Goal: Information Seeking & Learning: Compare options

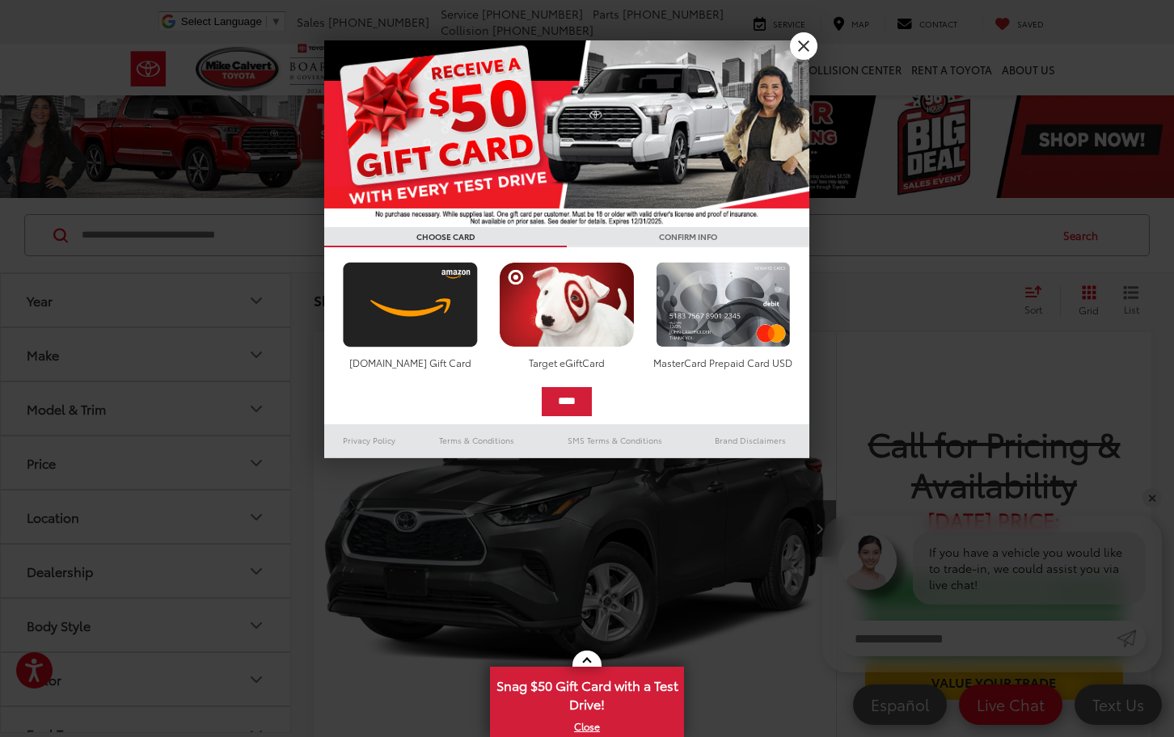
click at [811, 40] on link "X" at bounding box center [803, 45] width 27 height 27
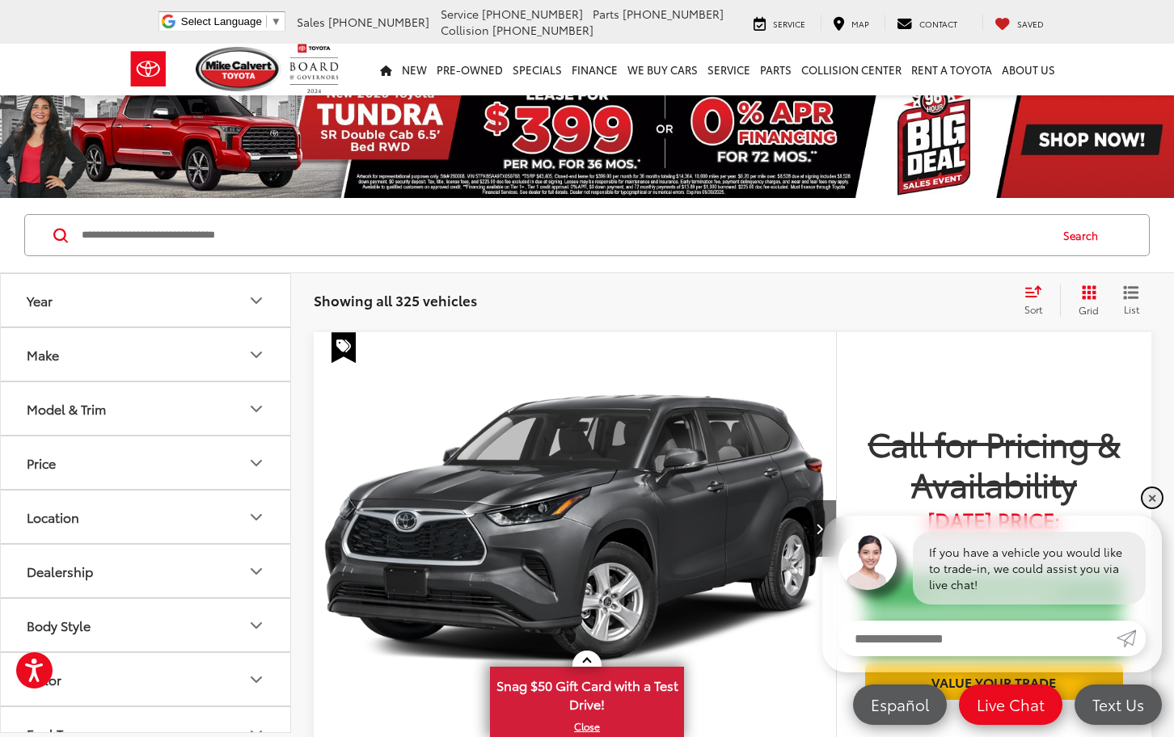
click at [1156, 496] on link "✕" at bounding box center [1152, 497] width 19 height 19
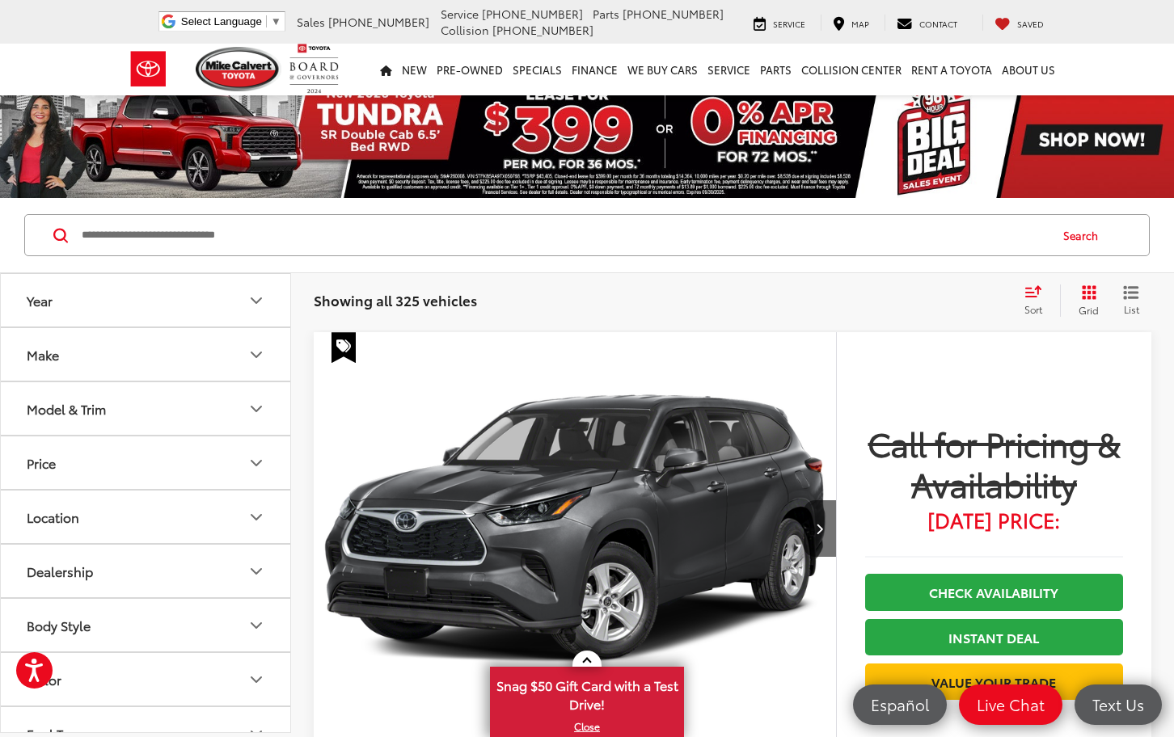
click at [212, 415] on button "Model & Trim" at bounding box center [146, 408] width 291 height 53
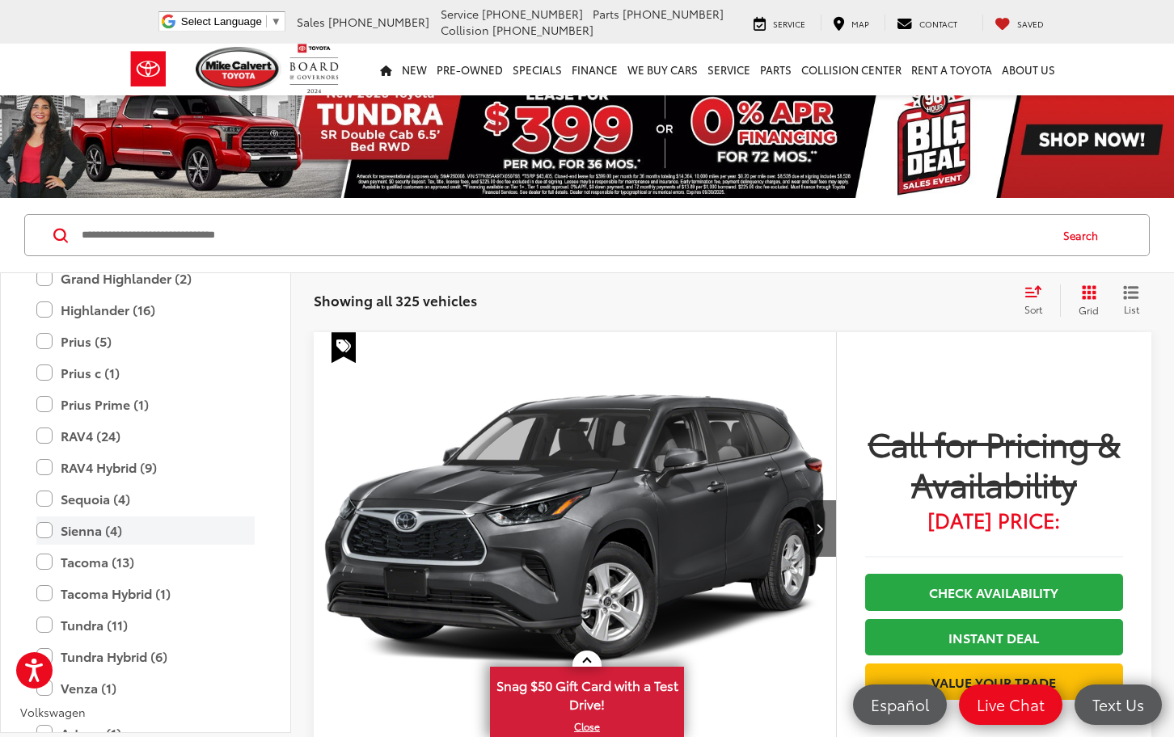
scroll to position [3071, 0]
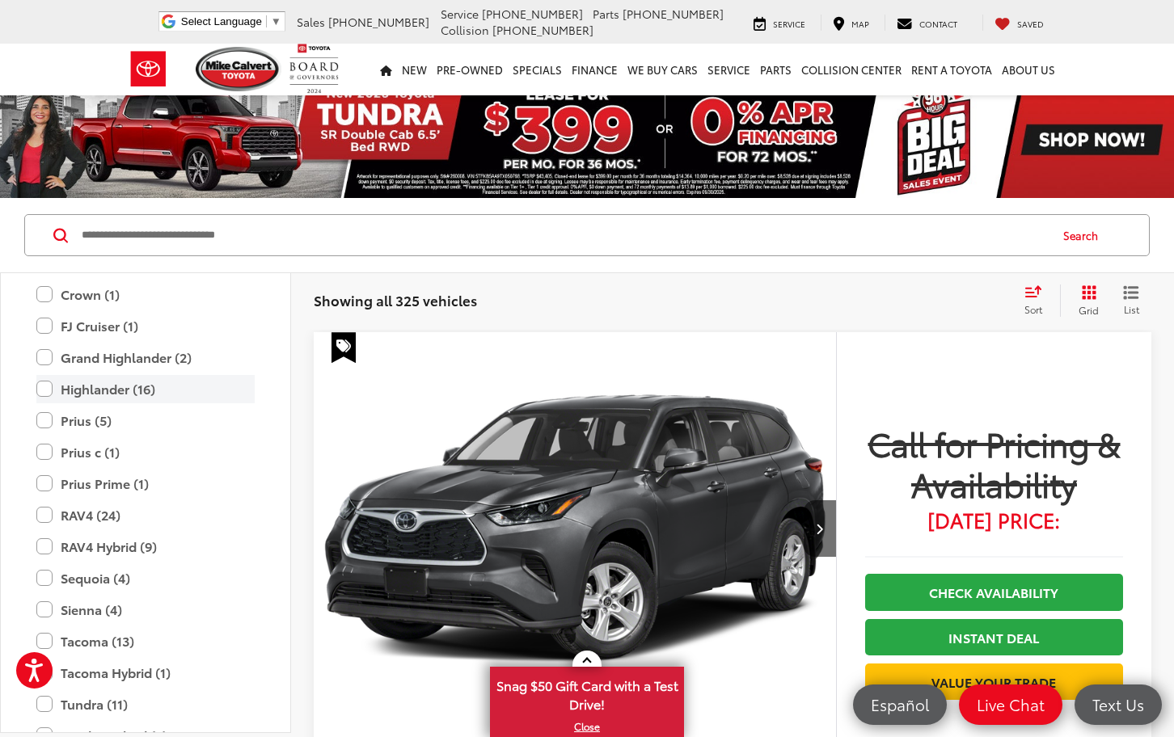
click at [45, 375] on label "Highlander (16)" at bounding box center [145, 389] width 218 height 28
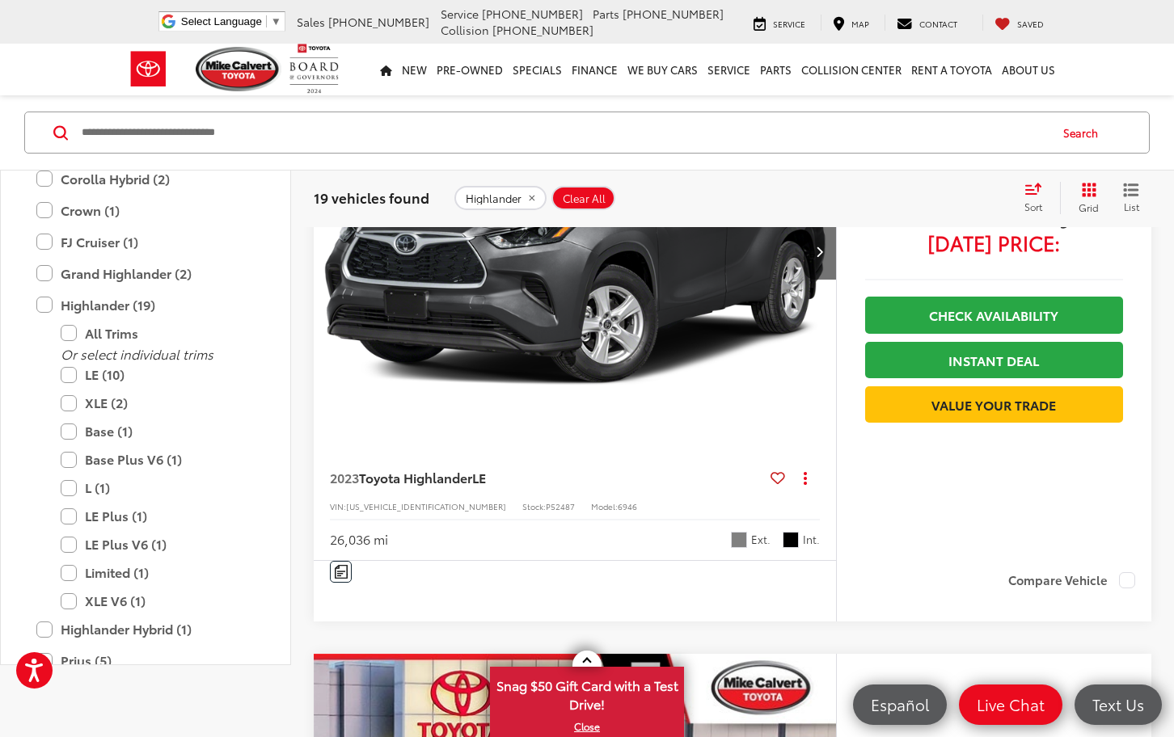
scroll to position [35, 0]
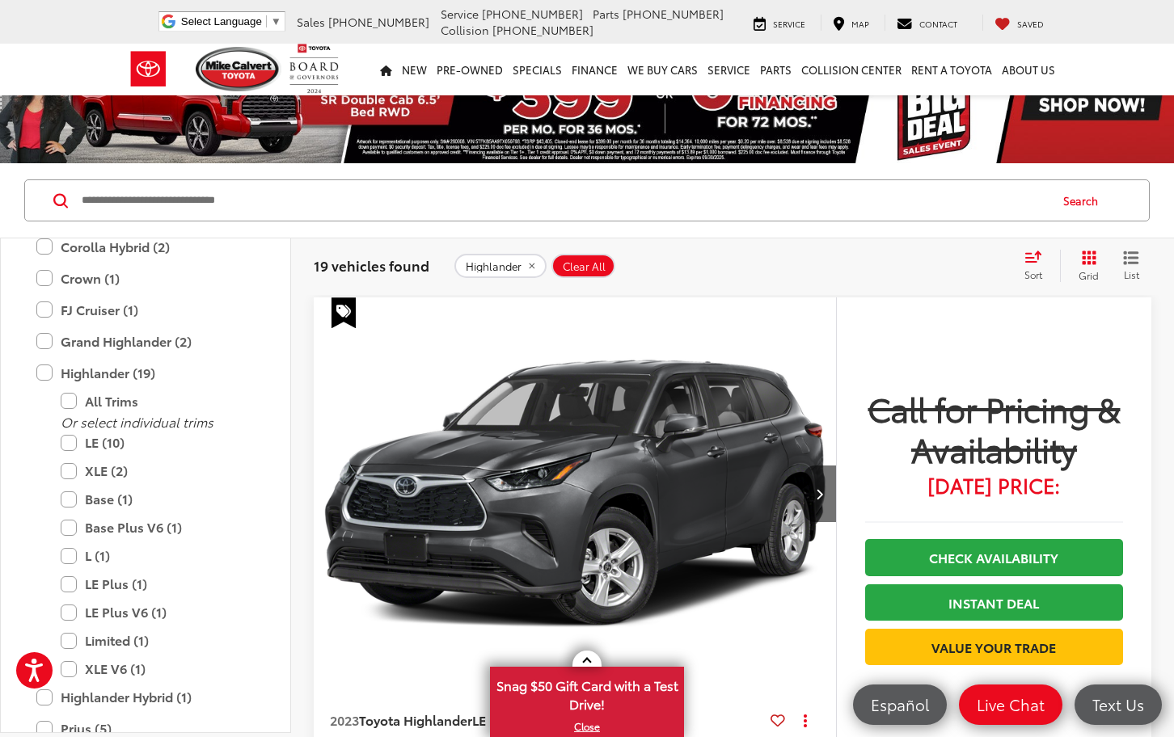
click at [1035, 259] on icon "Select sort value" at bounding box center [1034, 257] width 18 height 12
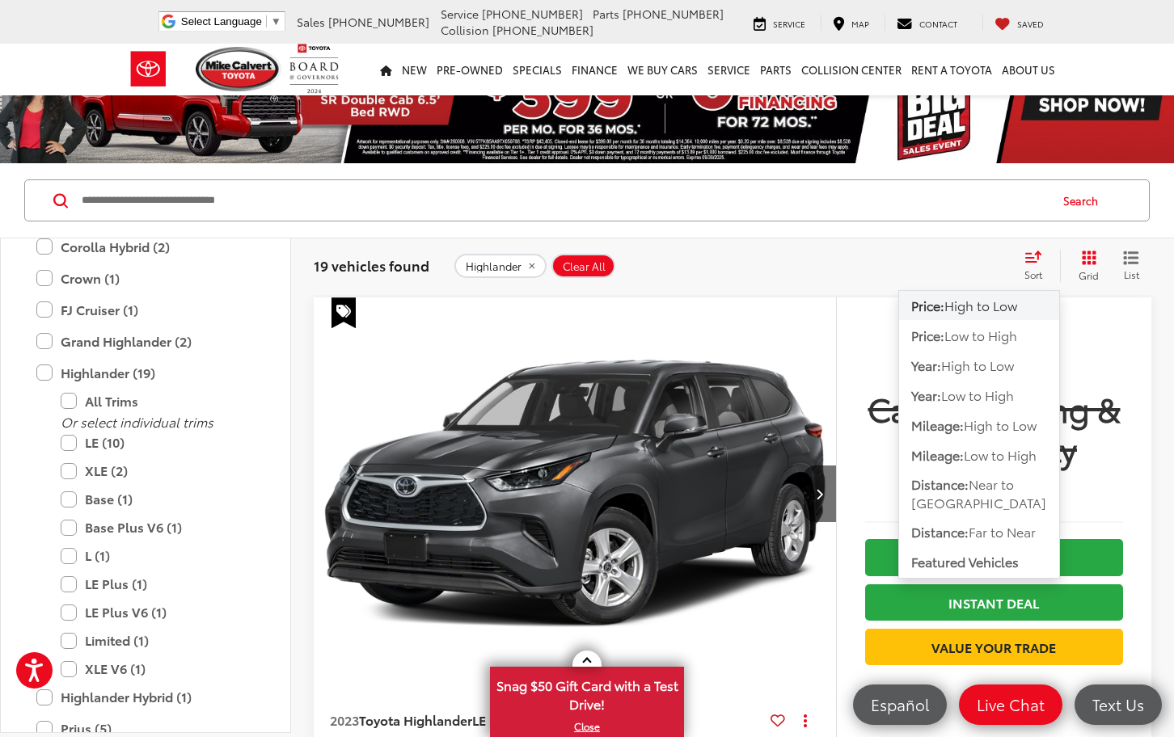
click at [1030, 260] on icon "Select sort value" at bounding box center [1034, 257] width 18 height 12
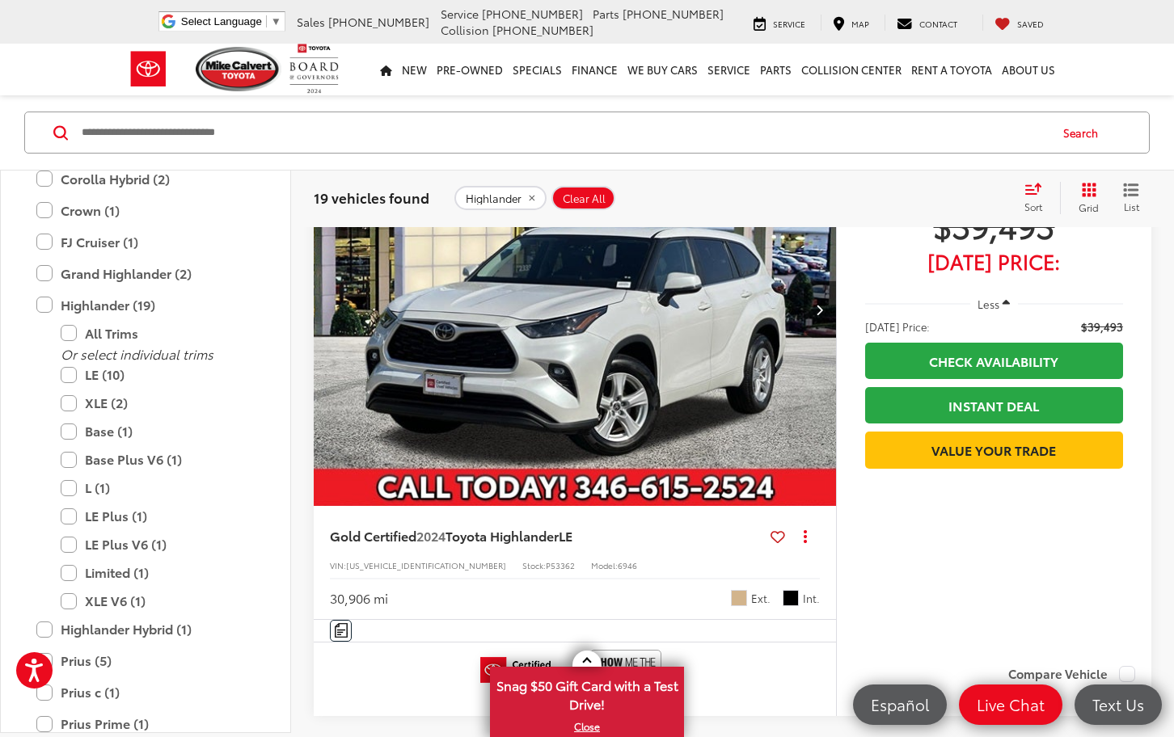
scroll to position [3302, 0]
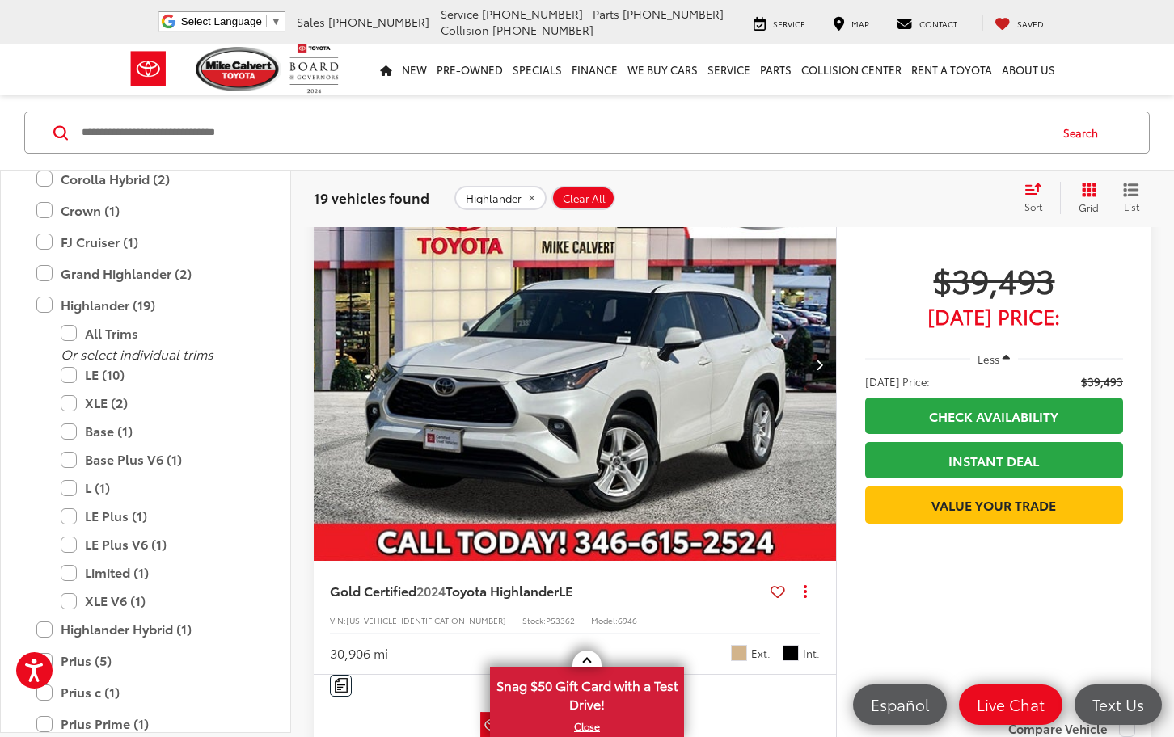
click at [991, 353] on span "Less" at bounding box center [989, 359] width 22 height 15
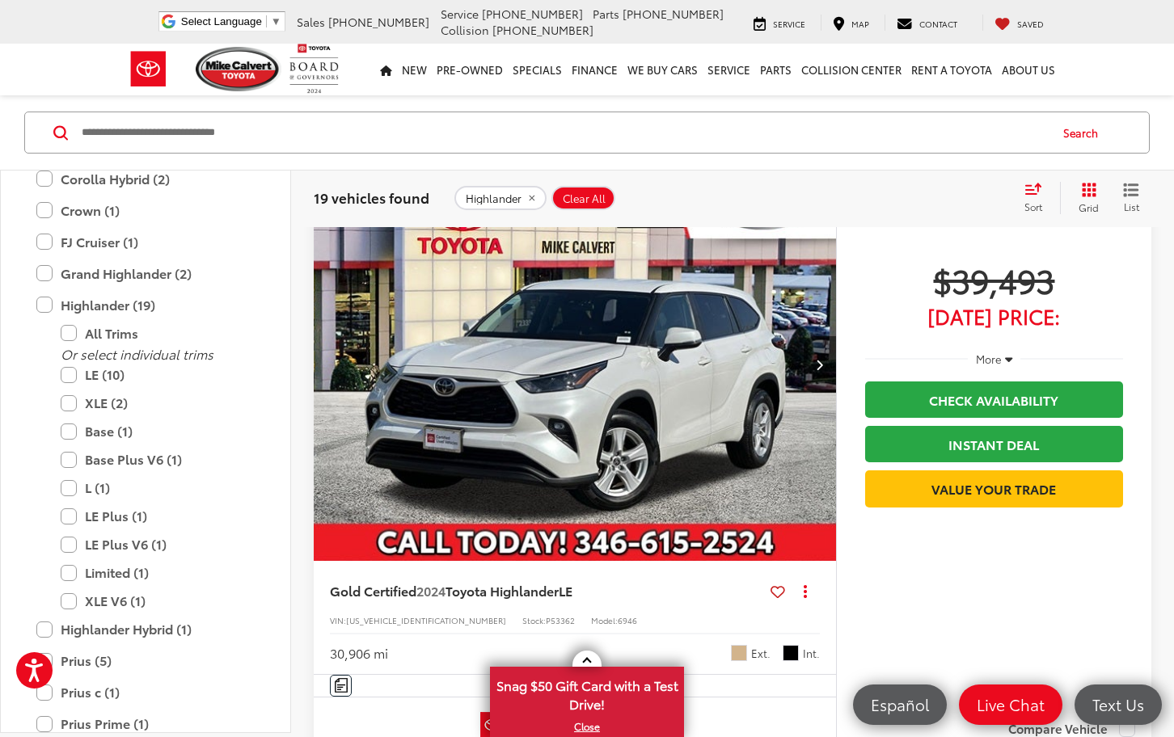
scroll to position [3302, 0]
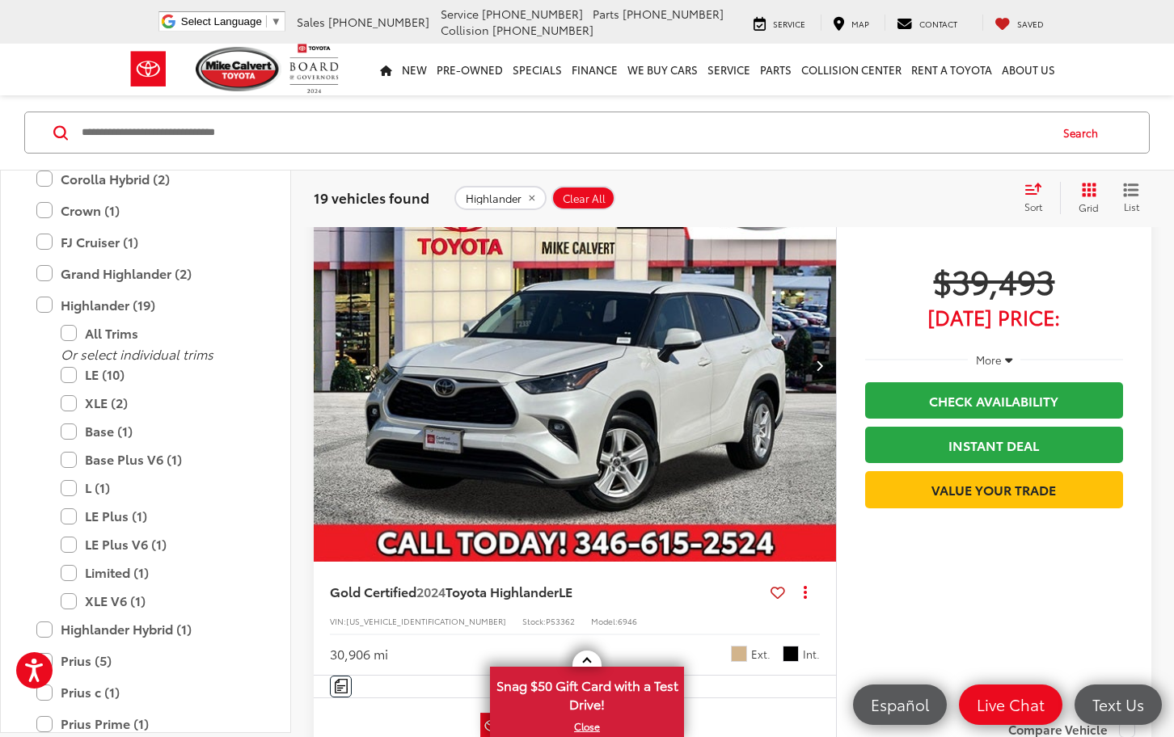
click at [991, 353] on span "More" at bounding box center [989, 360] width 26 height 15
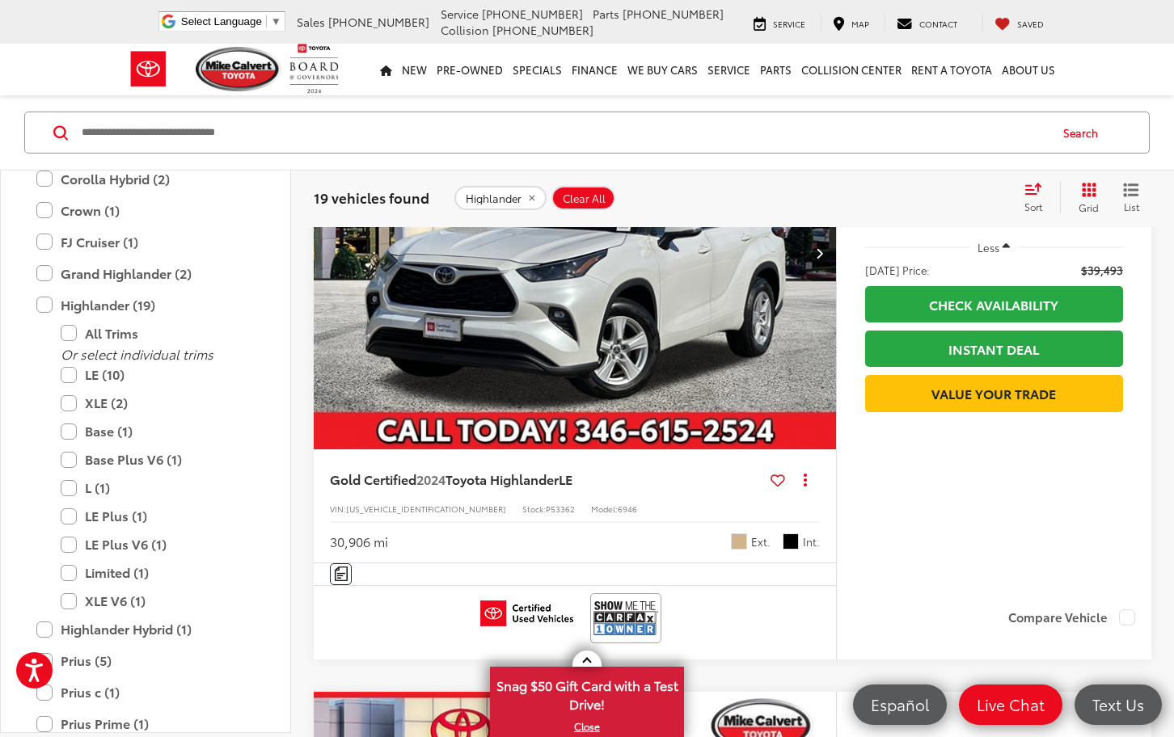
scroll to position [3442, 0]
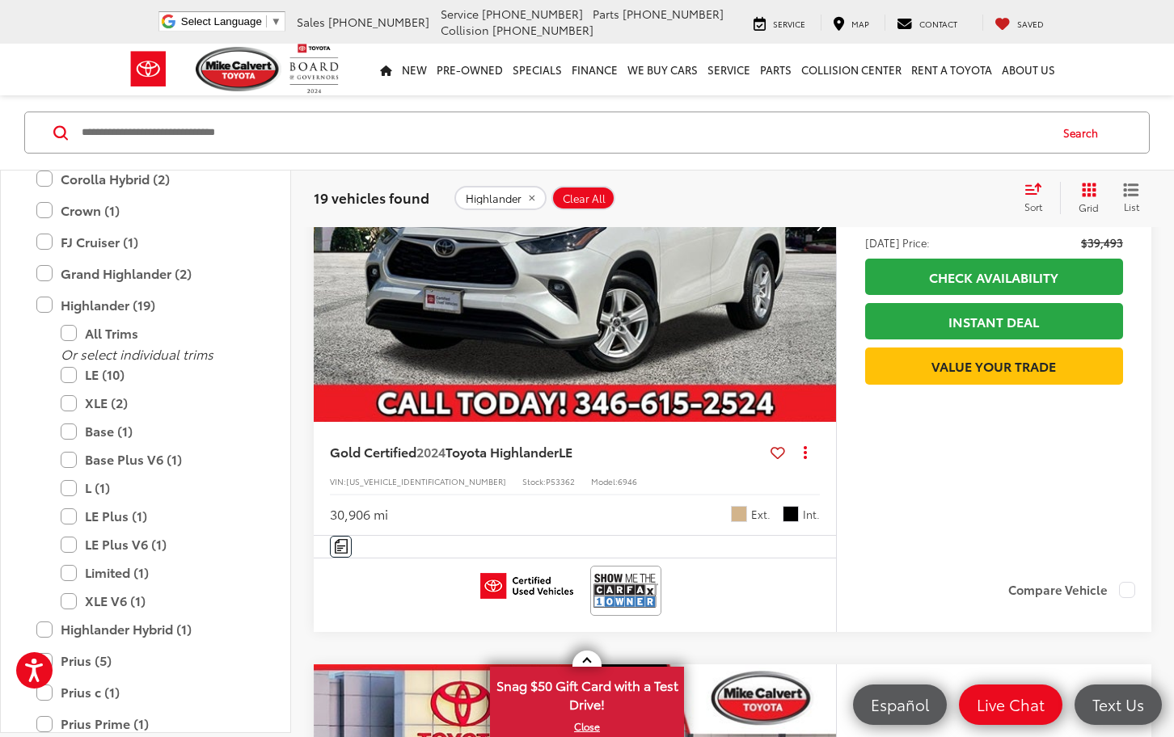
click at [627, 598] on img at bounding box center [626, 590] width 65 height 43
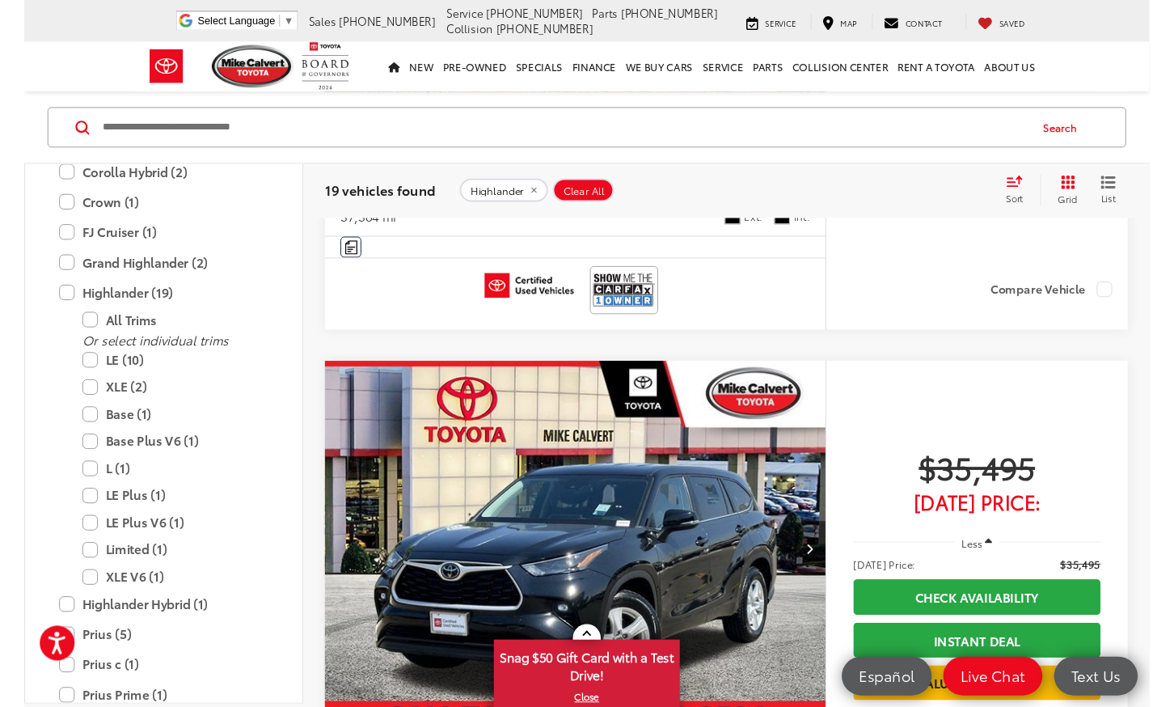
scroll to position [0, 0]
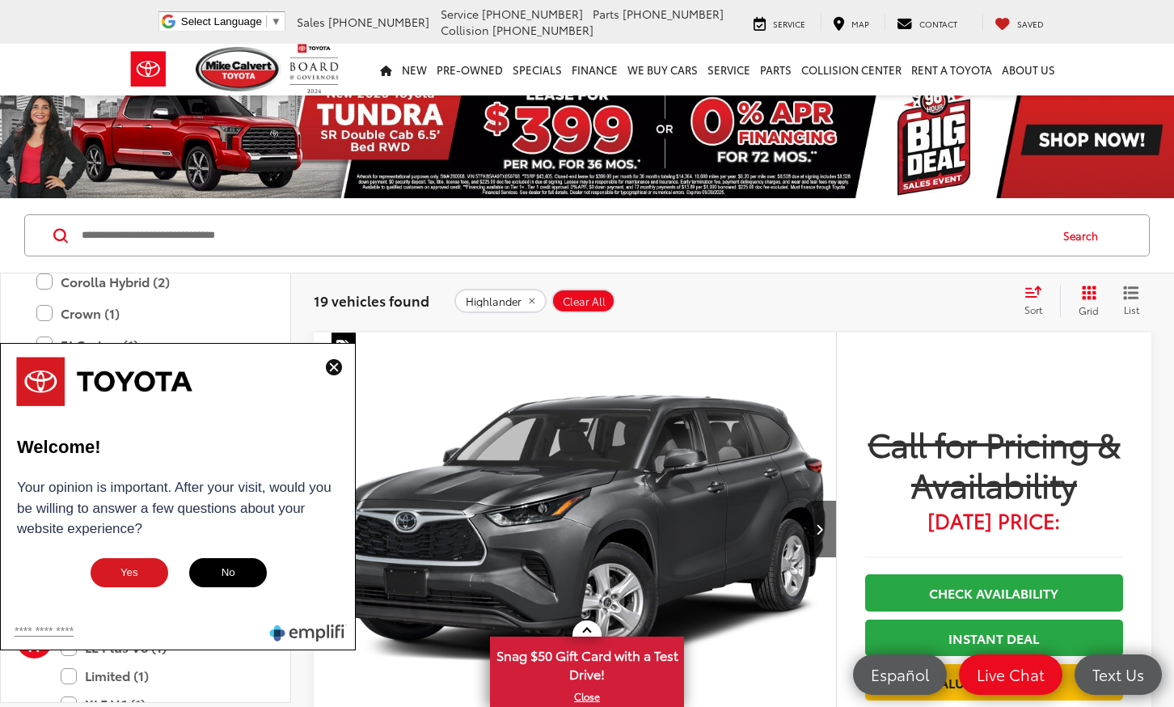
click at [336, 367] on img at bounding box center [334, 367] width 16 height 16
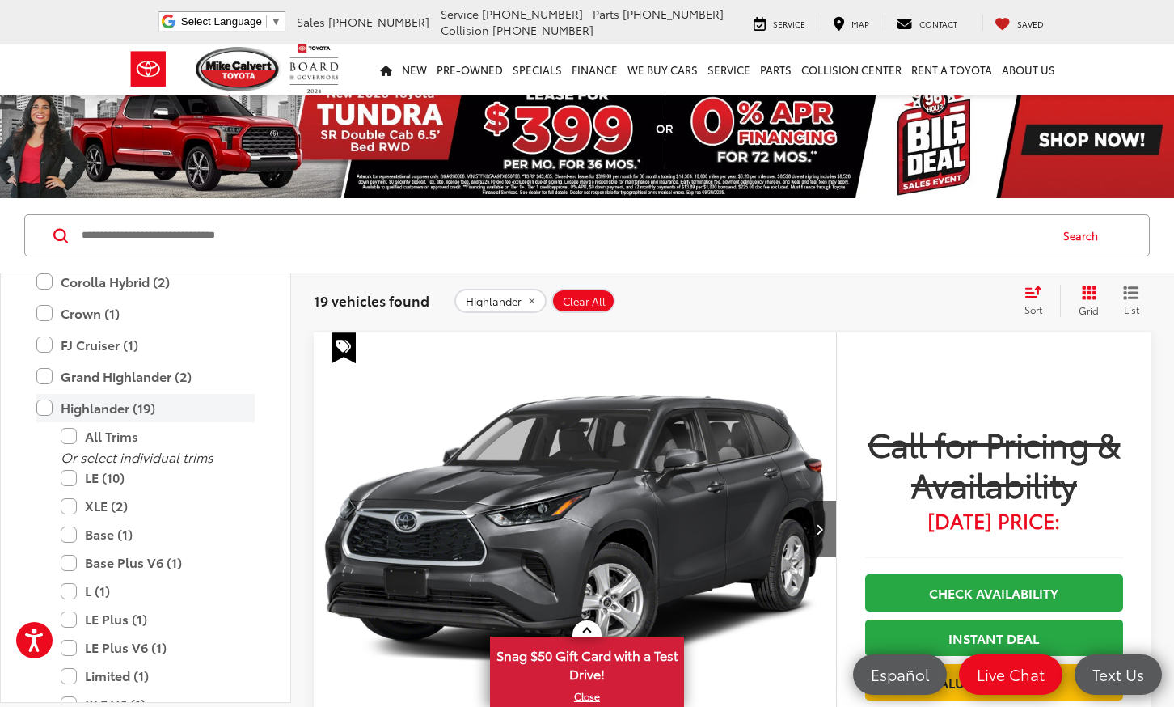
click at [45, 394] on label "Highlander (19)" at bounding box center [145, 408] width 218 height 28
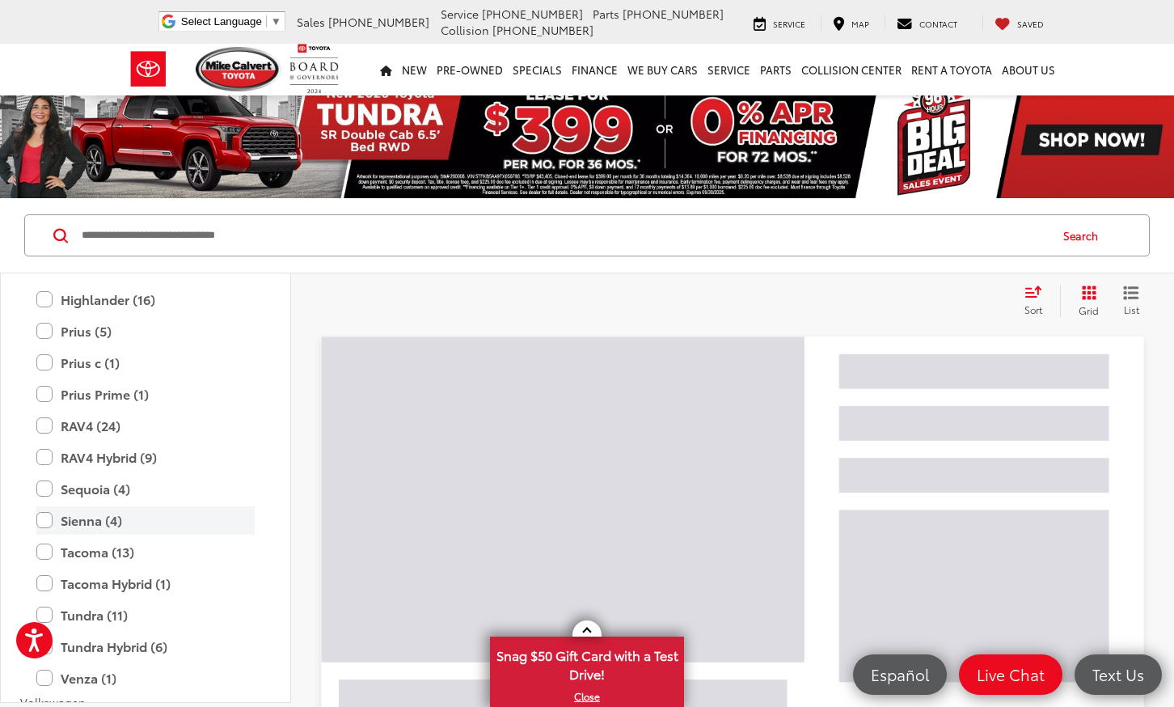
scroll to position [1409, 0]
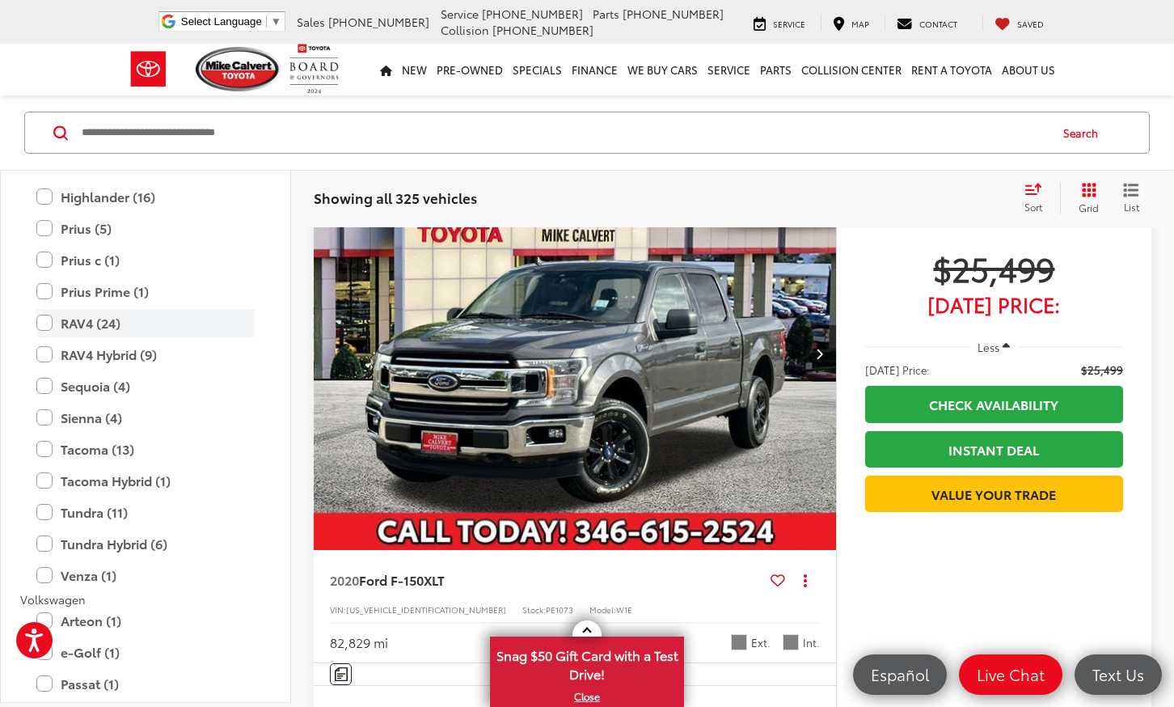
click at [44, 309] on label "RAV4 (24)" at bounding box center [145, 323] width 218 height 28
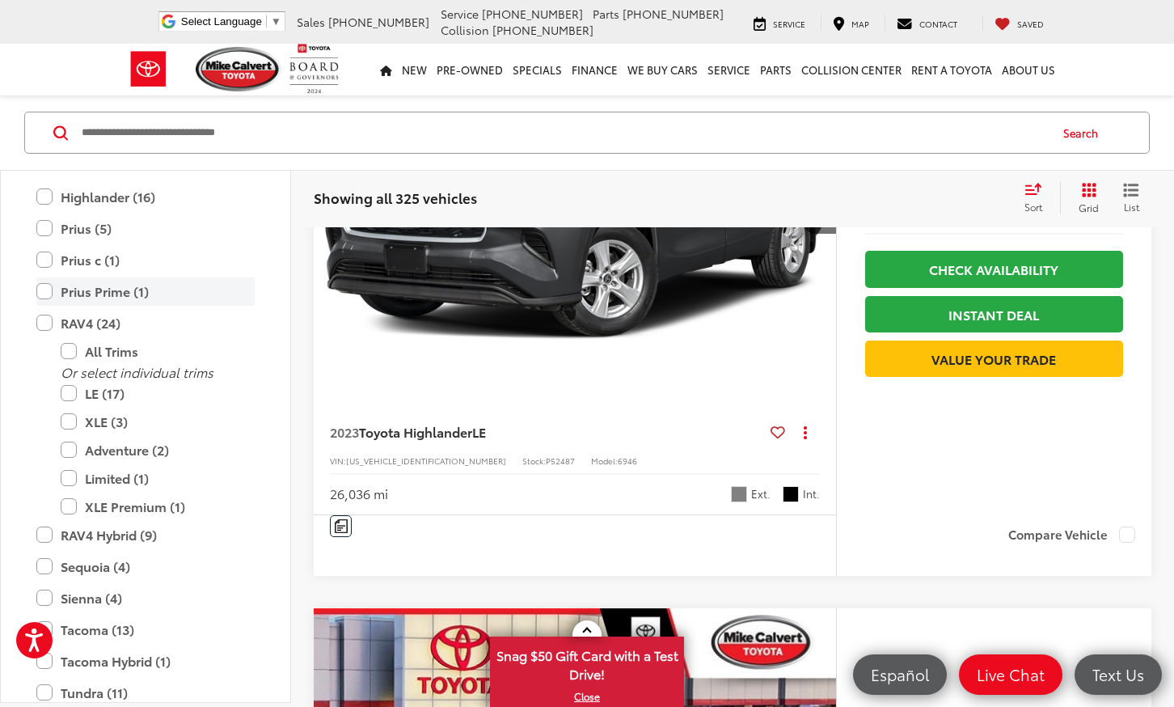
scroll to position [103, 0]
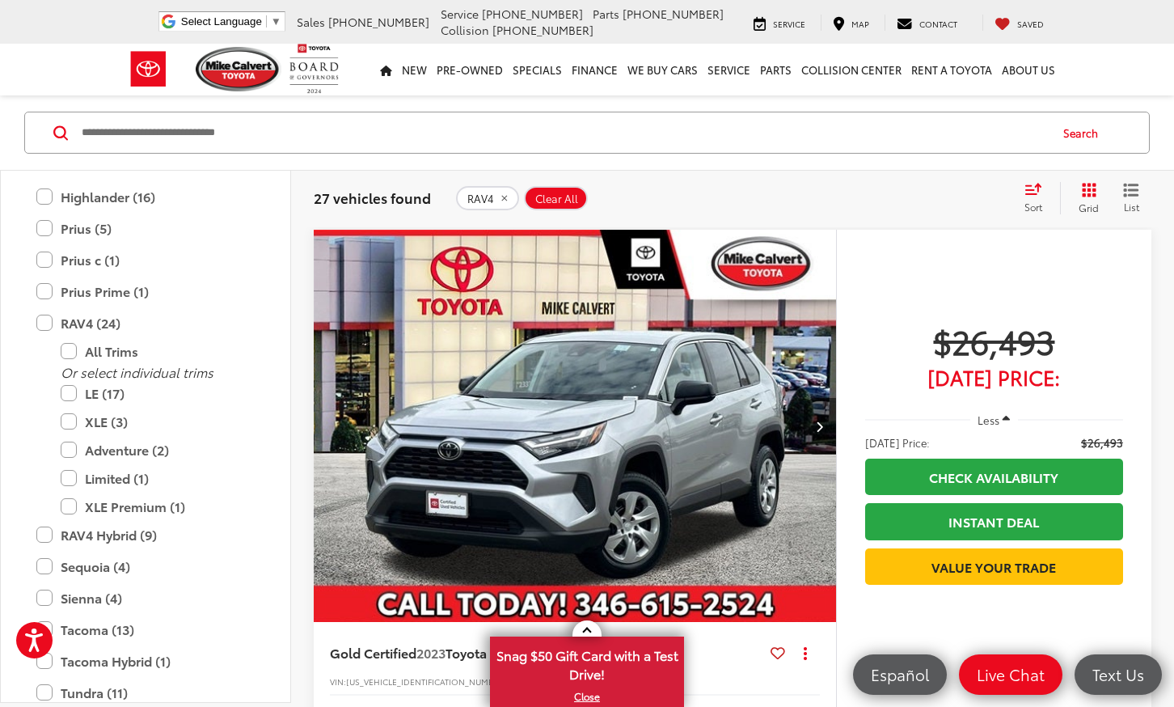
click at [1037, 186] on icon "Select sort value" at bounding box center [1033, 189] width 15 height 10
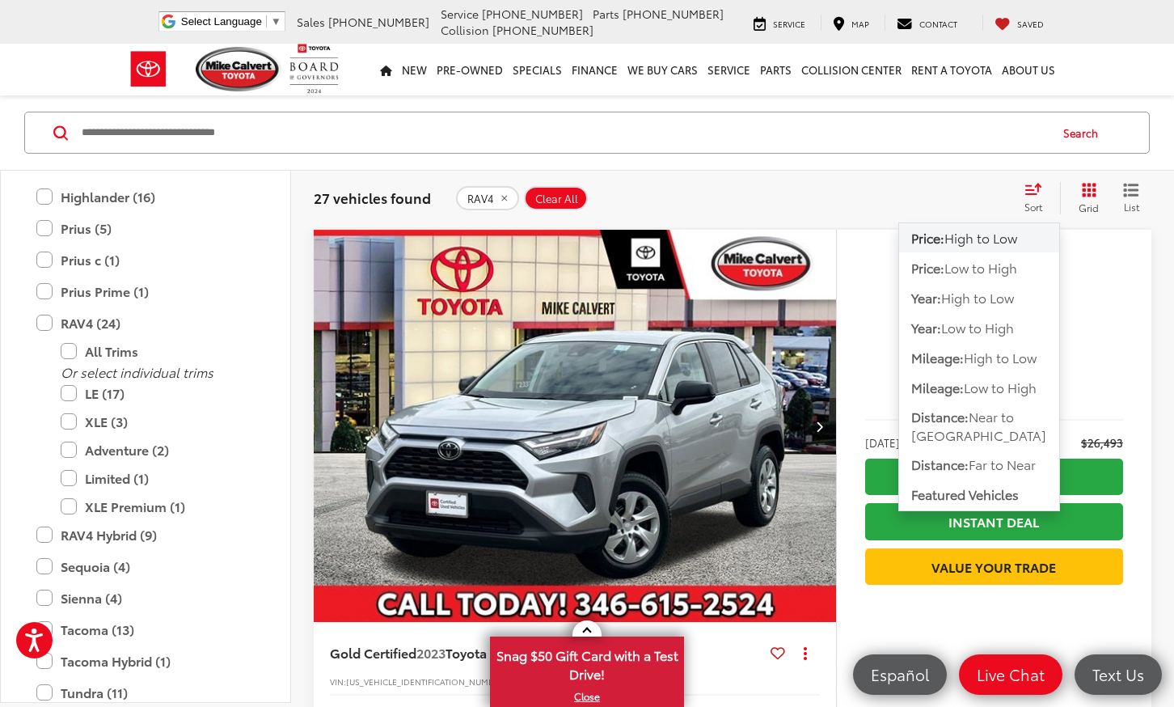
click at [980, 238] on span "High to Low" at bounding box center [980, 237] width 73 height 19
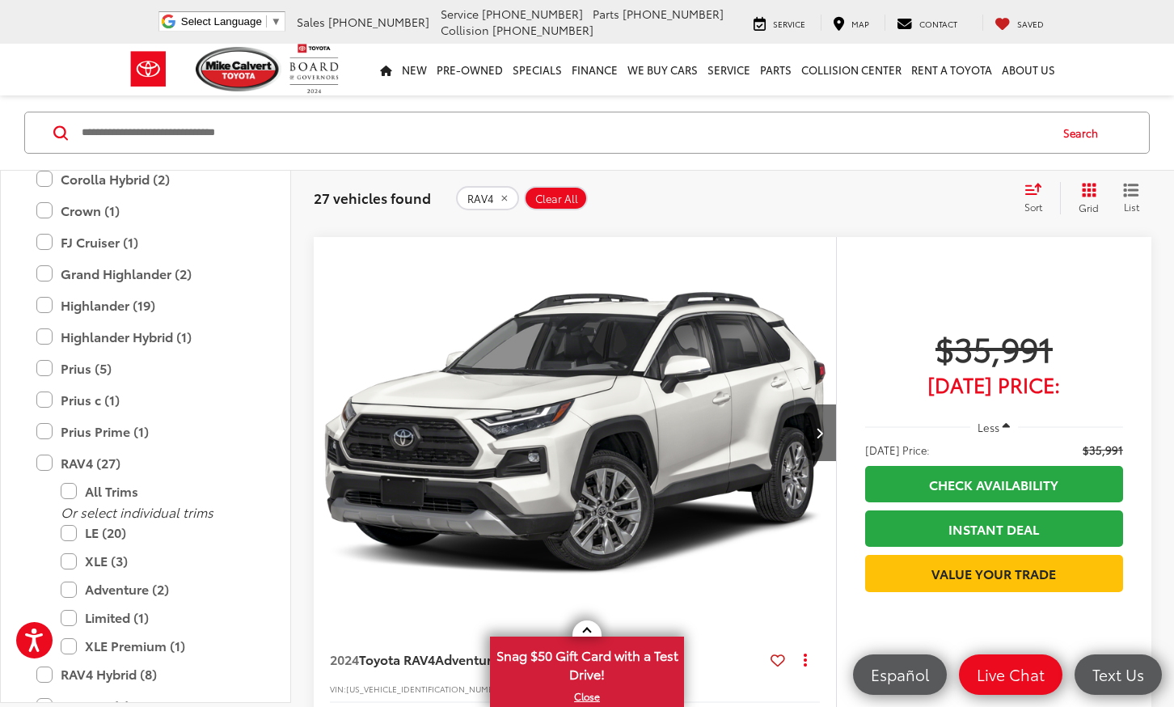
scroll to position [1845, 0]
